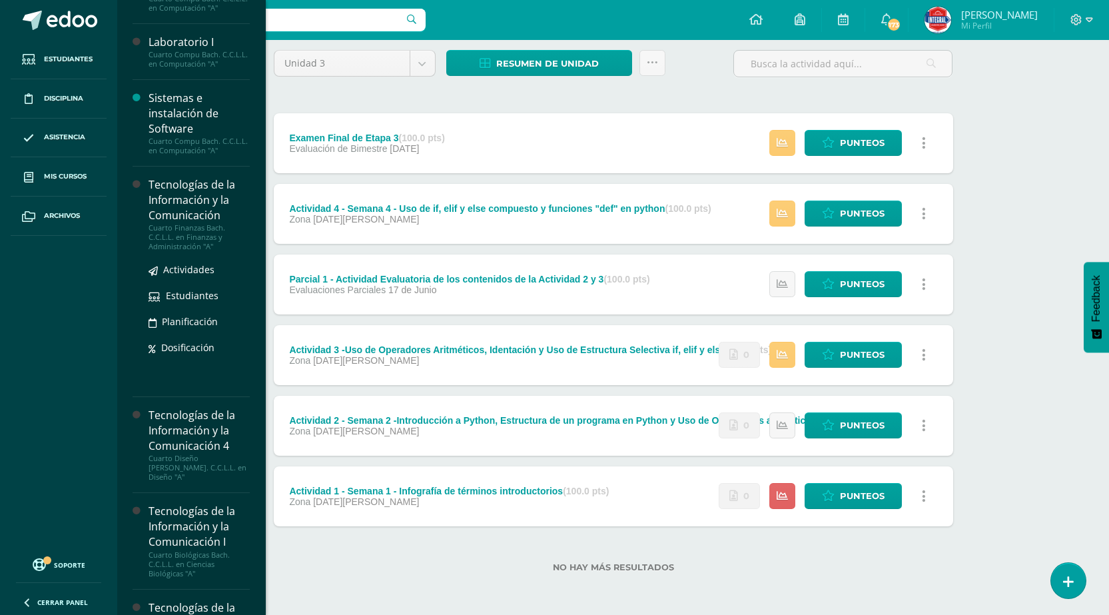
scroll to position [267, 0]
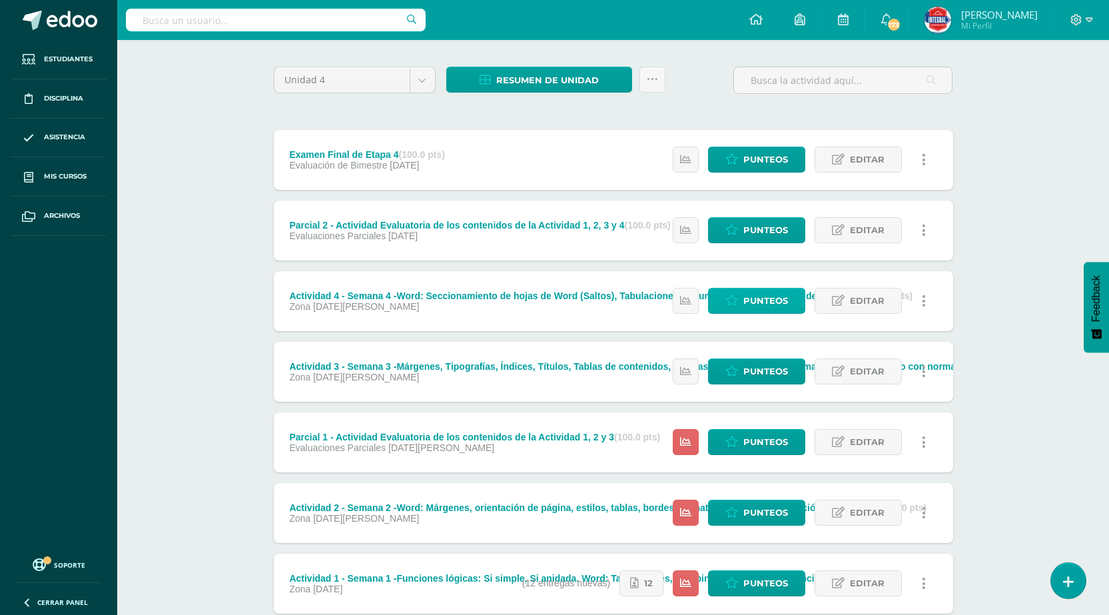
scroll to position [179, 0]
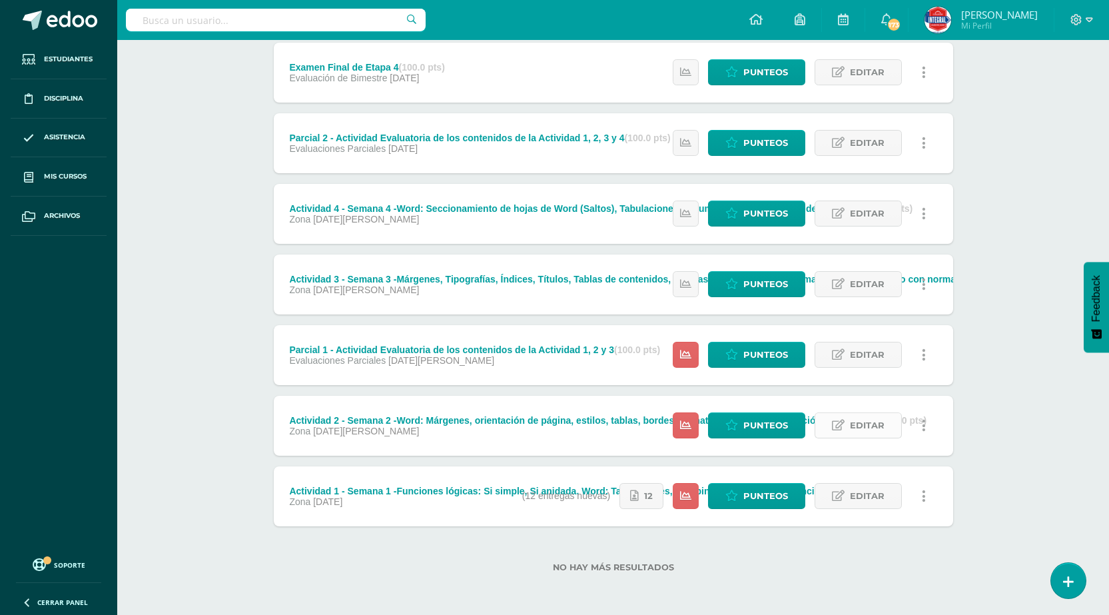
click at [869, 424] on span "Editar" at bounding box center [867, 425] width 35 height 25
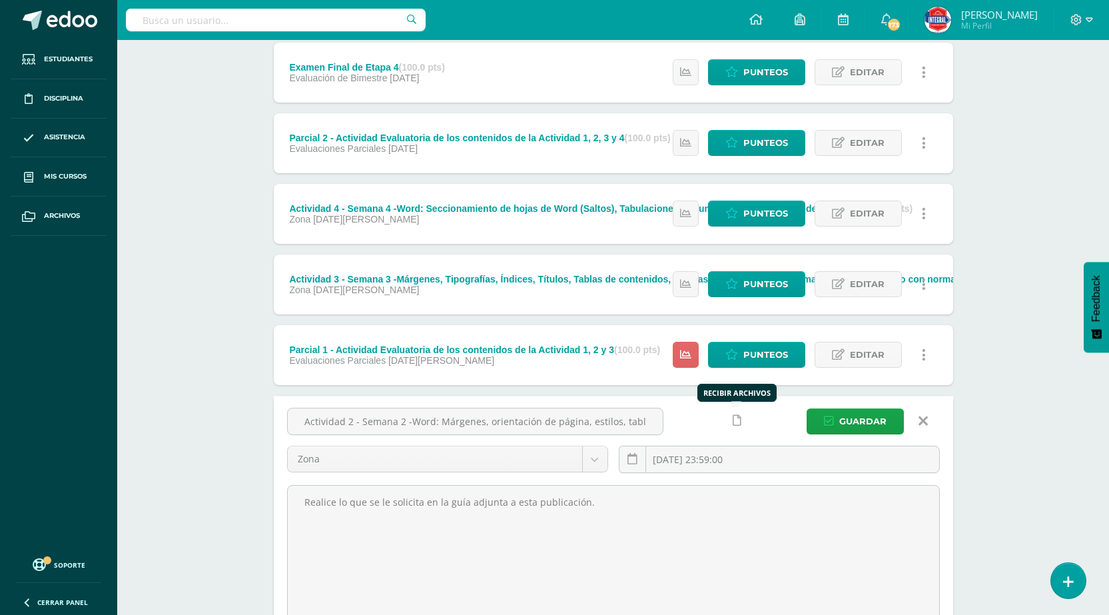
click at [739, 424] on icon at bounding box center [737, 420] width 9 height 11
click at [712, 421] on icon at bounding box center [711, 420] width 11 height 11
click at [822, 417] on button "Guardar" at bounding box center [855, 421] width 97 height 26
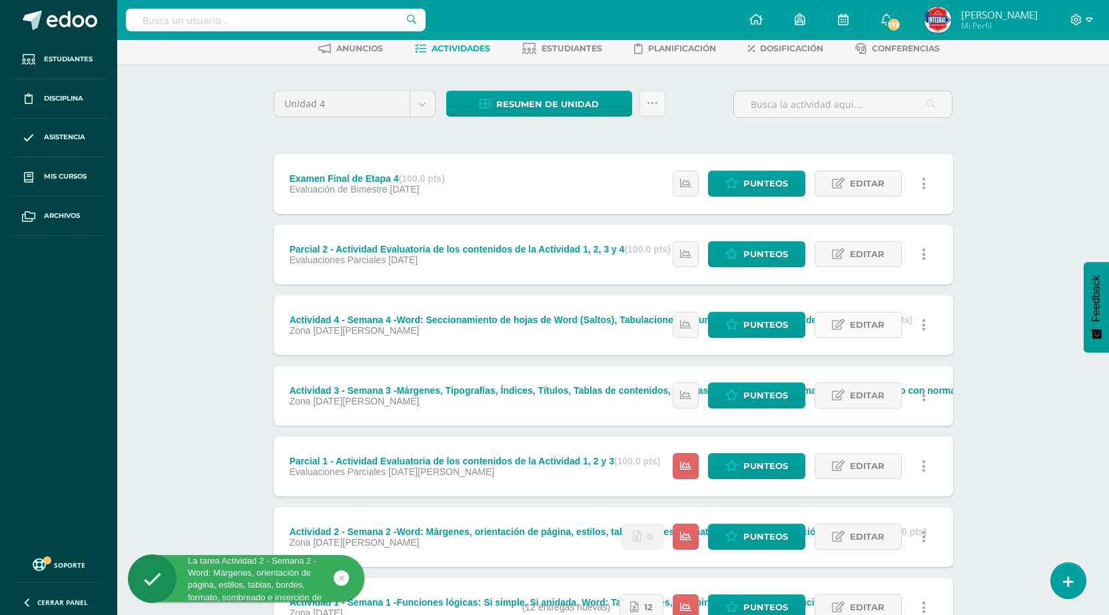
scroll to position [179, 0]
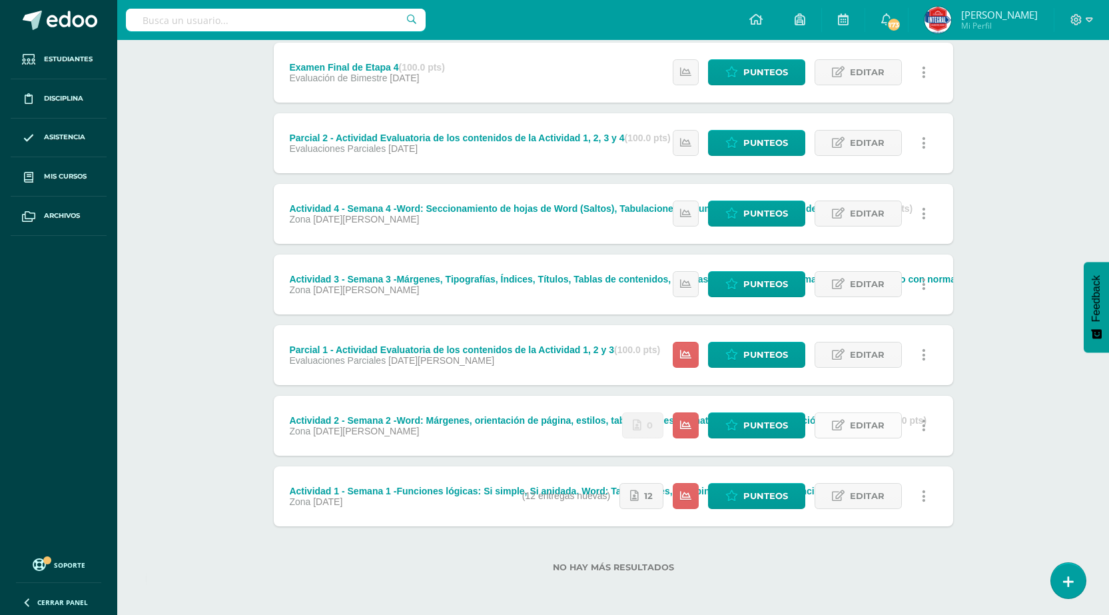
click at [865, 421] on span "Editar" at bounding box center [867, 425] width 35 height 25
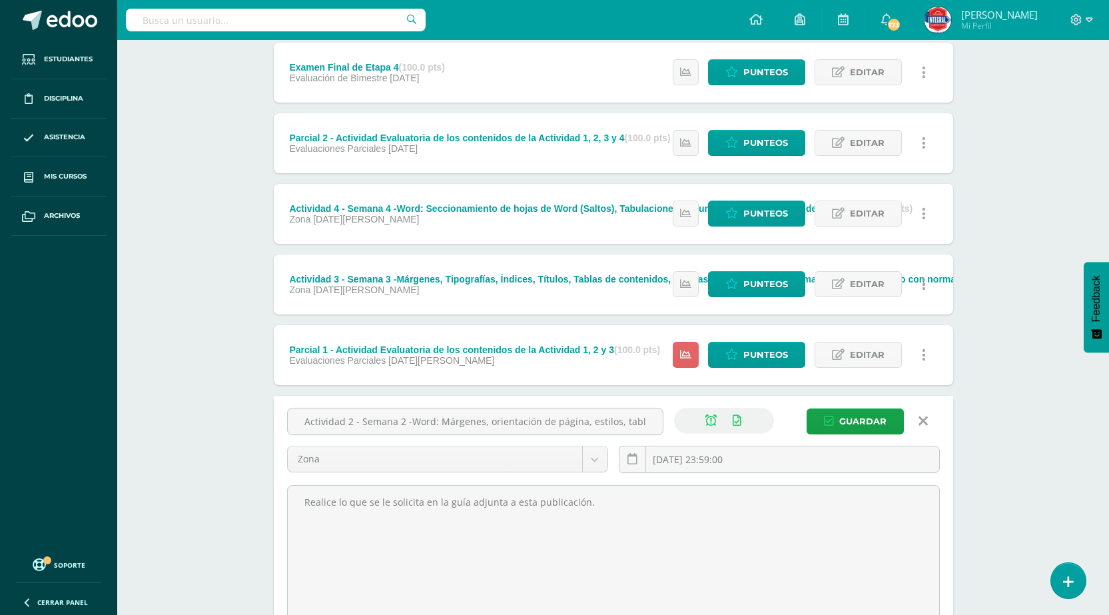
click at [921, 420] on icon at bounding box center [923, 421] width 9 height 15
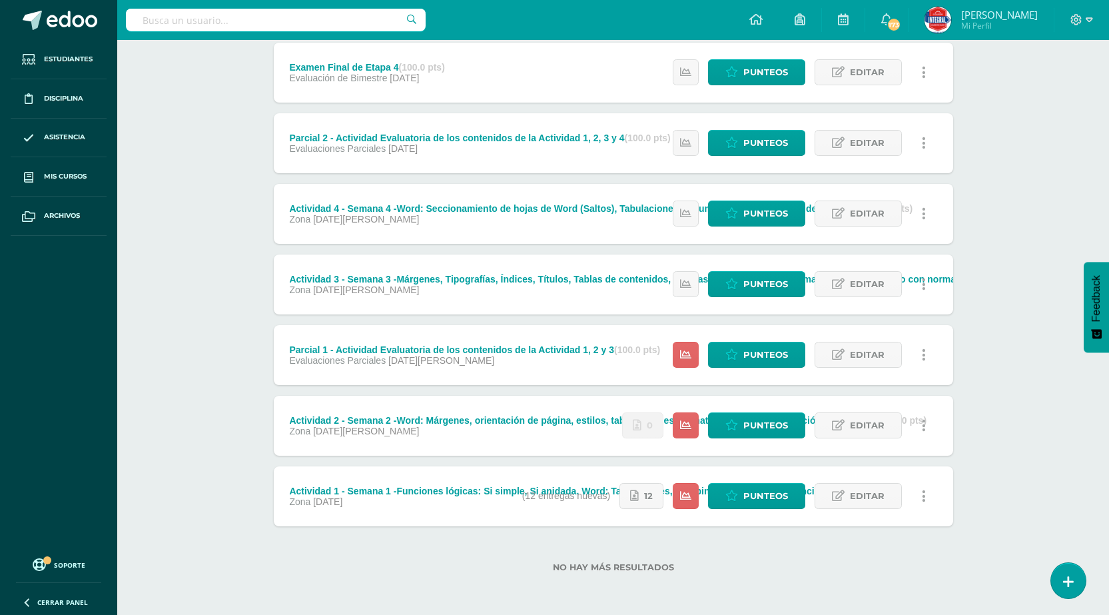
click at [923, 428] on icon at bounding box center [924, 425] width 4 height 15
click at [884, 465] on link "Mostrar" at bounding box center [899, 468] width 137 height 21
